Goal: Task Accomplishment & Management: Manage account settings

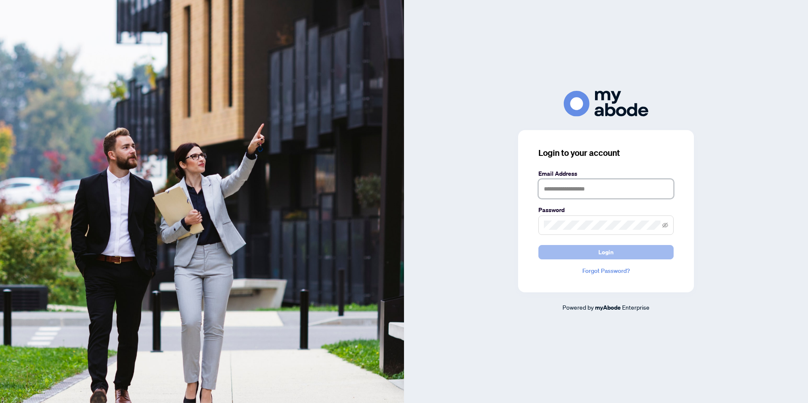
type input "**********"
click at [598, 253] on button "Login" at bounding box center [605, 252] width 135 height 14
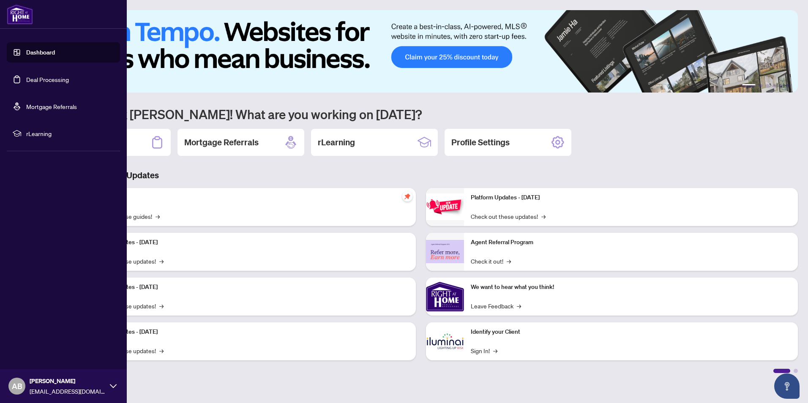
click at [49, 81] on link "Deal Processing" at bounding box center [47, 80] width 43 height 8
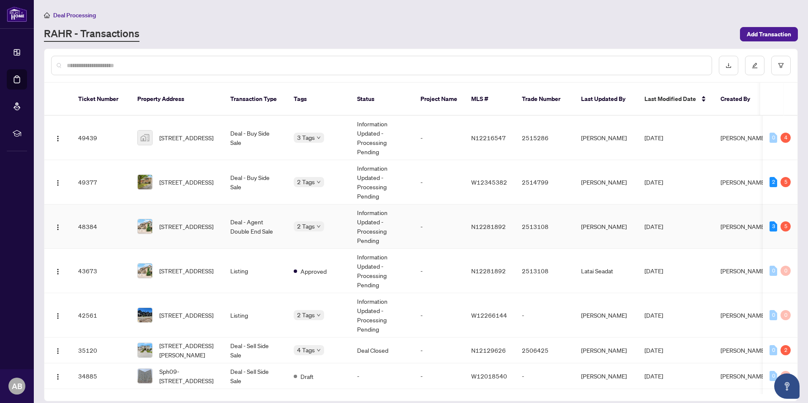
click at [403, 214] on td "Information Updated - Processing Pending" at bounding box center [381, 227] width 63 height 44
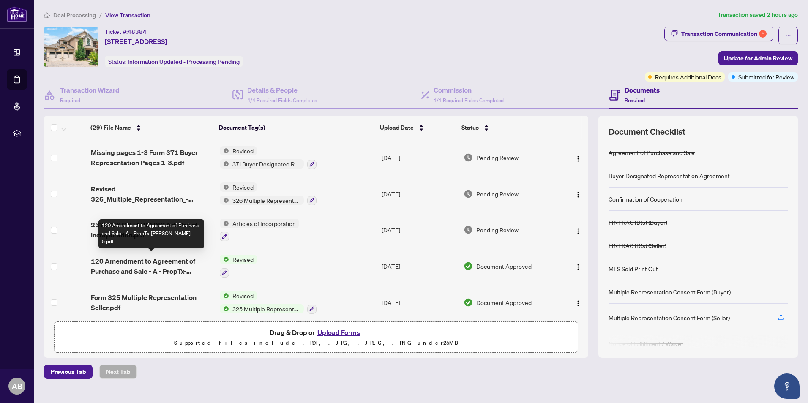
click at [161, 265] on span "120 Amendment to Agreement of Purchase and Sale - A - PropTx-[PERSON_NAME] 5.pdf" at bounding box center [152, 266] width 123 height 20
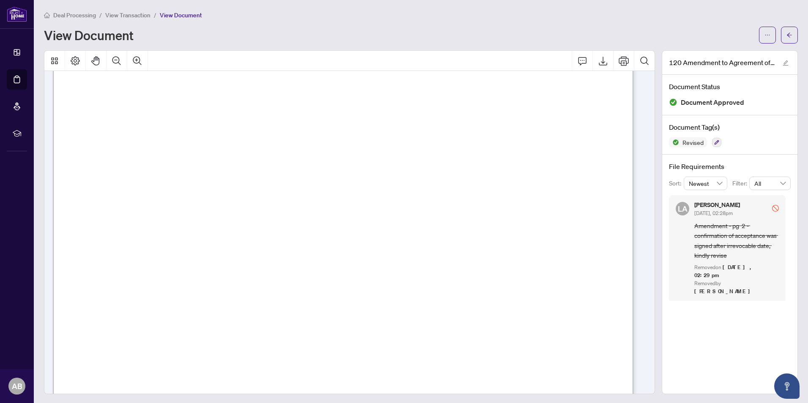
scroll to position [972, 0]
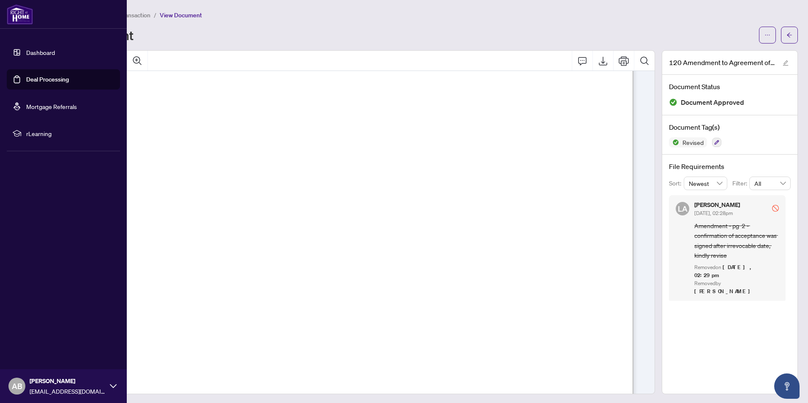
click at [48, 54] on link "Dashboard" at bounding box center [40, 53] width 29 height 8
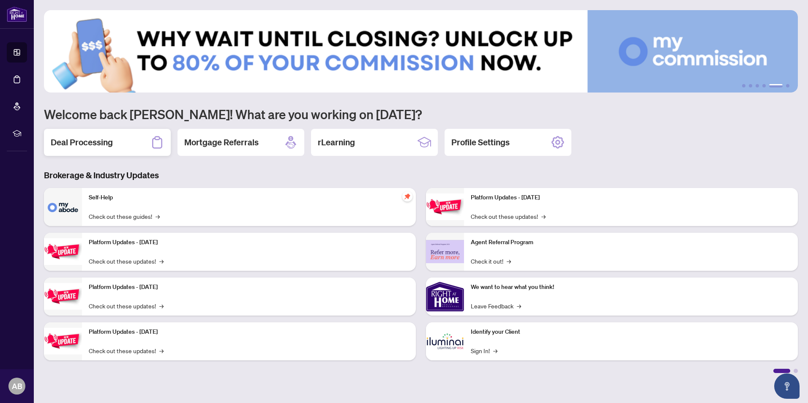
click at [78, 147] on h2 "Deal Processing" at bounding box center [82, 142] width 62 height 12
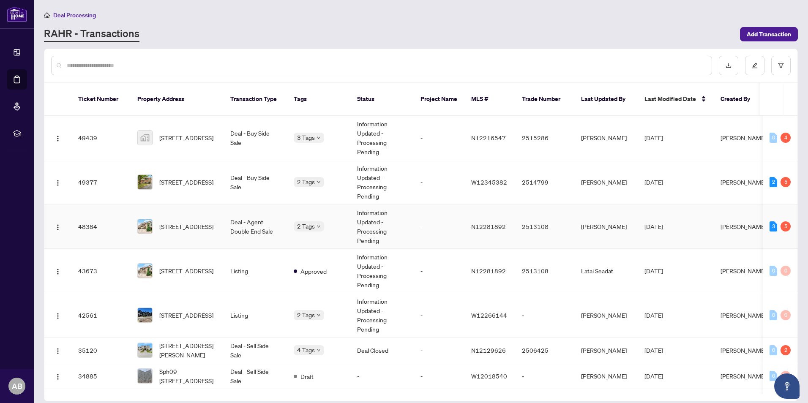
click at [280, 218] on td "Deal - Agent Double End Sale" at bounding box center [255, 227] width 63 height 44
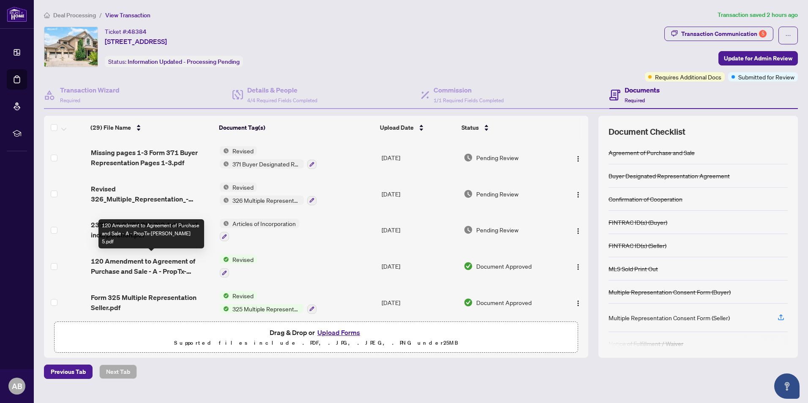
click at [173, 263] on span "120 Amendment to Agreement of Purchase and Sale - A - PropTx-[PERSON_NAME] 5.pdf" at bounding box center [152, 266] width 123 height 20
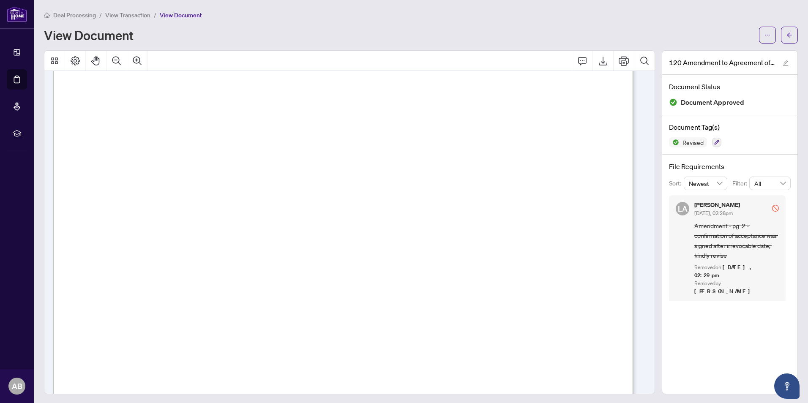
scroll to position [887, 0]
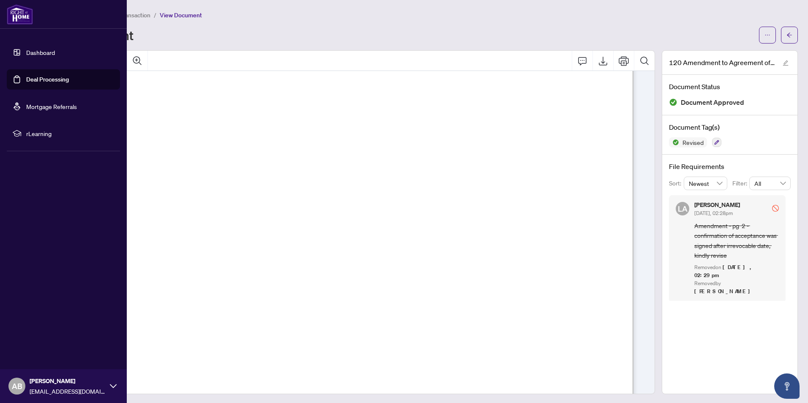
click at [41, 49] on link "Dashboard" at bounding box center [40, 53] width 29 height 8
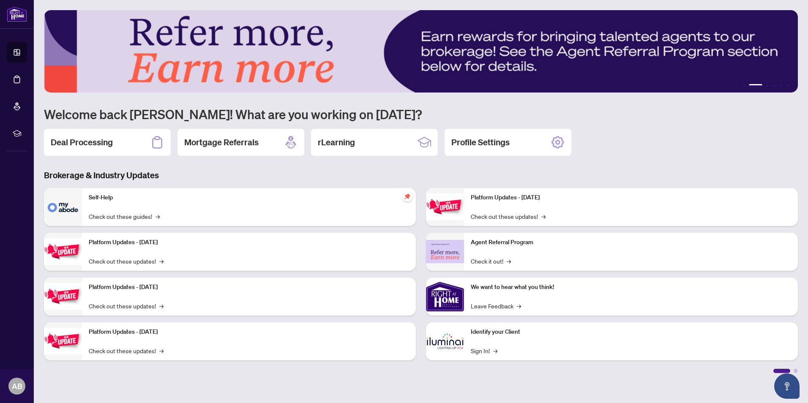
click at [95, 159] on div "1 2 3 4 5 6 Welcome back [PERSON_NAME]! What are you working on [DATE]? Deal Pr…" at bounding box center [421, 191] width 754 height 363
click at [96, 143] on h2 "Deal Processing" at bounding box center [82, 142] width 62 height 12
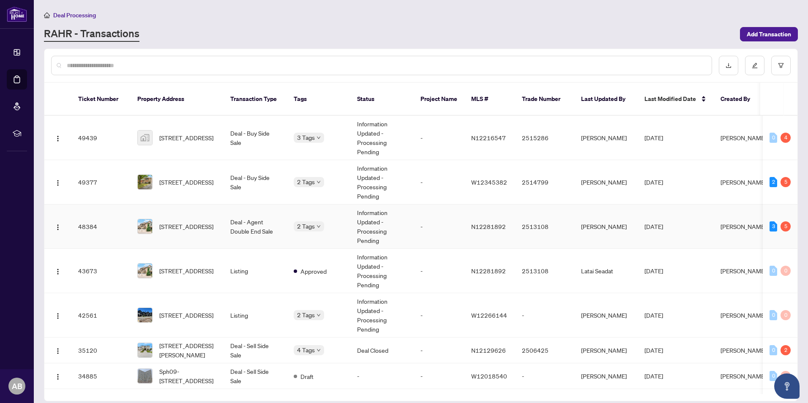
click at [277, 229] on td "Deal - Agent Double End Sale" at bounding box center [255, 227] width 63 height 44
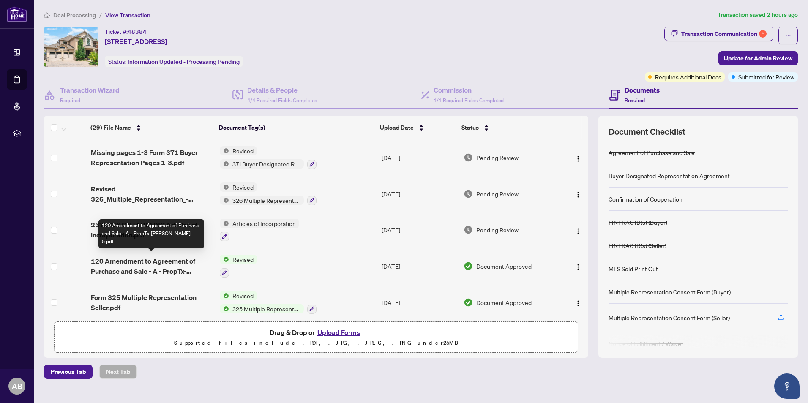
click at [172, 260] on span "120 Amendment to Agreement of Purchase and Sale - A - PropTx-[PERSON_NAME] 5.pdf" at bounding box center [152, 266] width 123 height 20
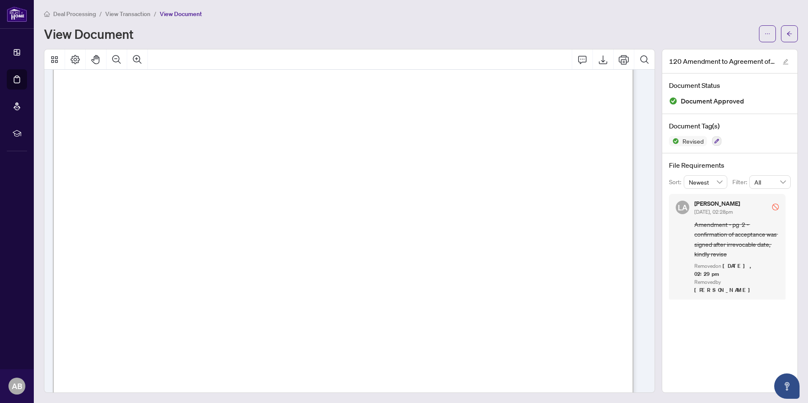
scroll to position [845, 0]
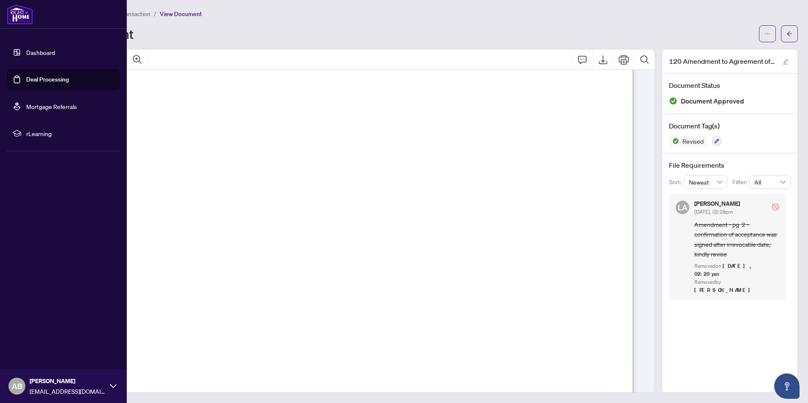
click at [43, 52] on link "Dashboard" at bounding box center [40, 53] width 29 height 8
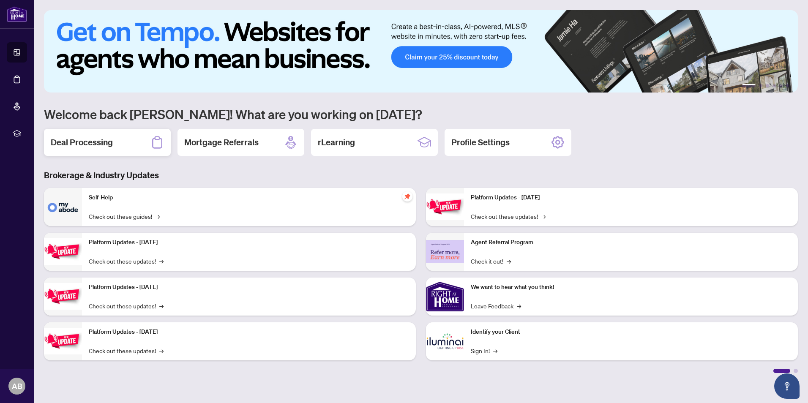
click at [107, 146] on h2 "Deal Processing" at bounding box center [82, 142] width 62 height 12
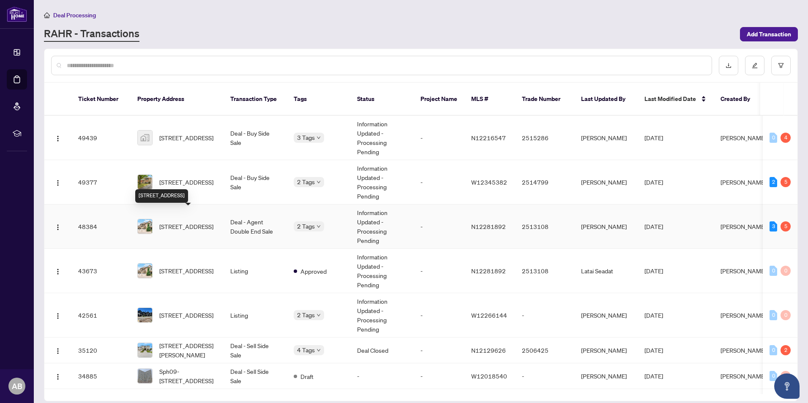
click at [193, 226] on span "[STREET_ADDRESS]" at bounding box center [186, 226] width 54 height 9
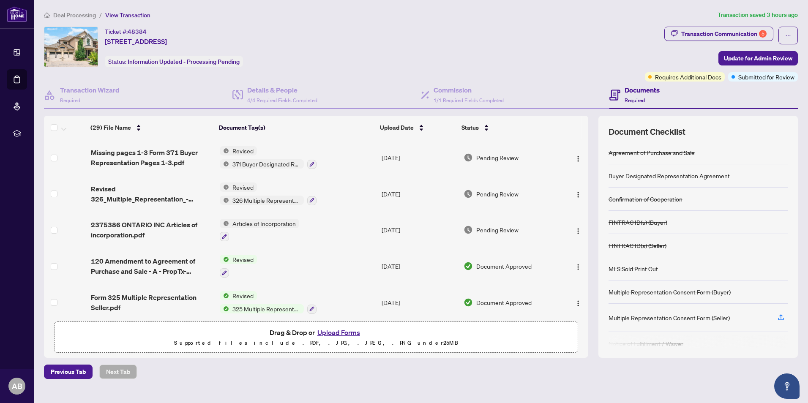
click at [341, 332] on button "Upload Forms" at bounding box center [339, 332] width 48 height 11
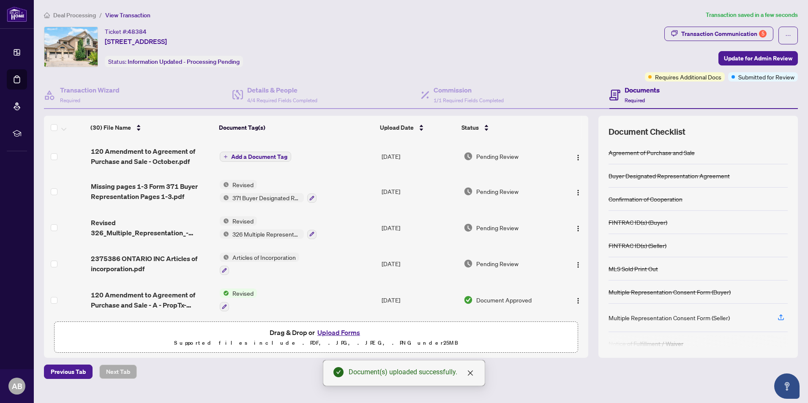
click at [254, 156] on span "Add a Document Tag" at bounding box center [259, 157] width 56 height 6
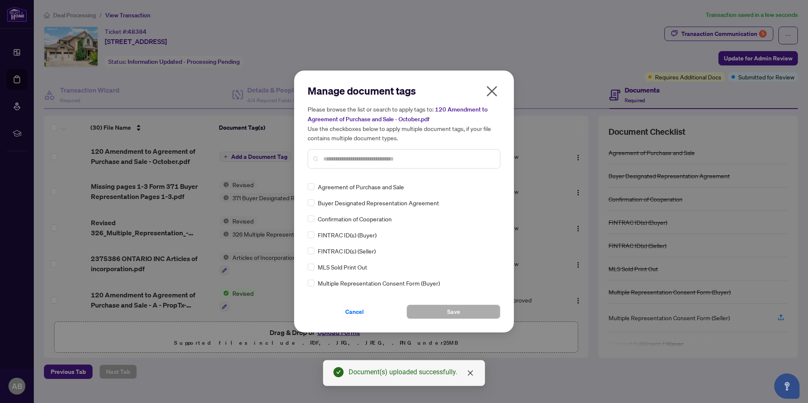
click at [346, 169] on div "Manage document tags Please browse the list or search to apply tags to: 120 Ame…" at bounding box center [404, 129] width 193 height 91
click at [347, 159] on input "text" at bounding box center [408, 158] width 170 height 9
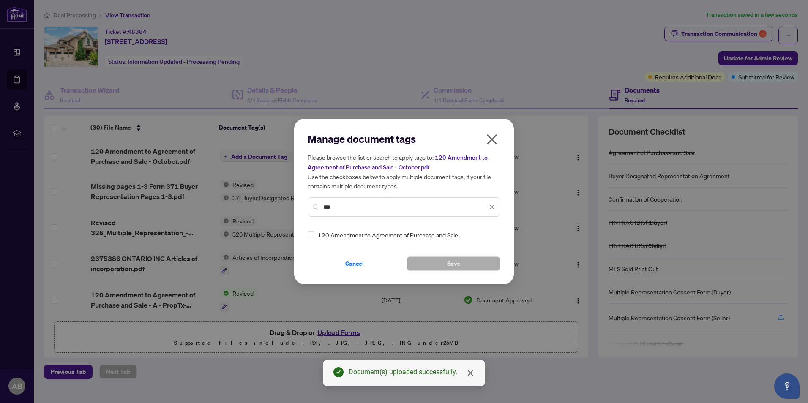
type input "***"
click at [459, 262] on span "Save" at bounding box center [453, 264] width 13 height 14
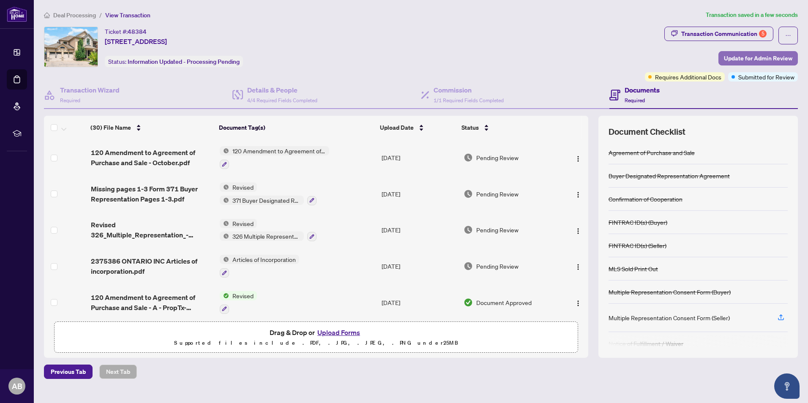
click at [764, 59] on span "Update for Admin Review" at bounding box center [758, 59] width 68 height 14
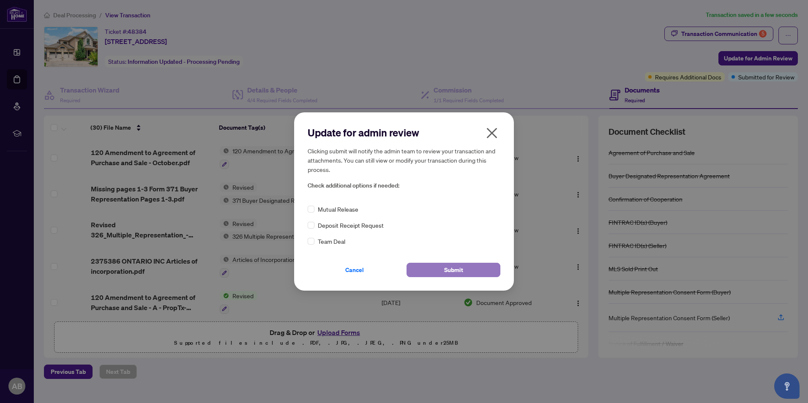
click at [471, 271] on button "Submit" at bounding box center [454, 270] width 94 height 14
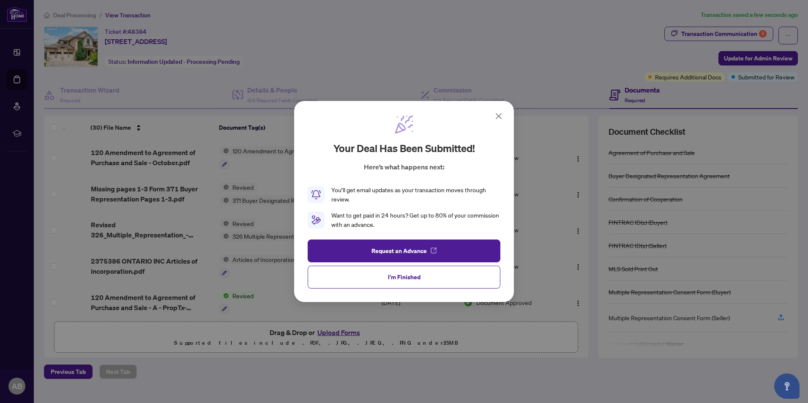
click at [497, 117] on icon at bounding box center [498, 116] width 5 height 5
